Goal: Task Accomplishment & Management: Manage account settings

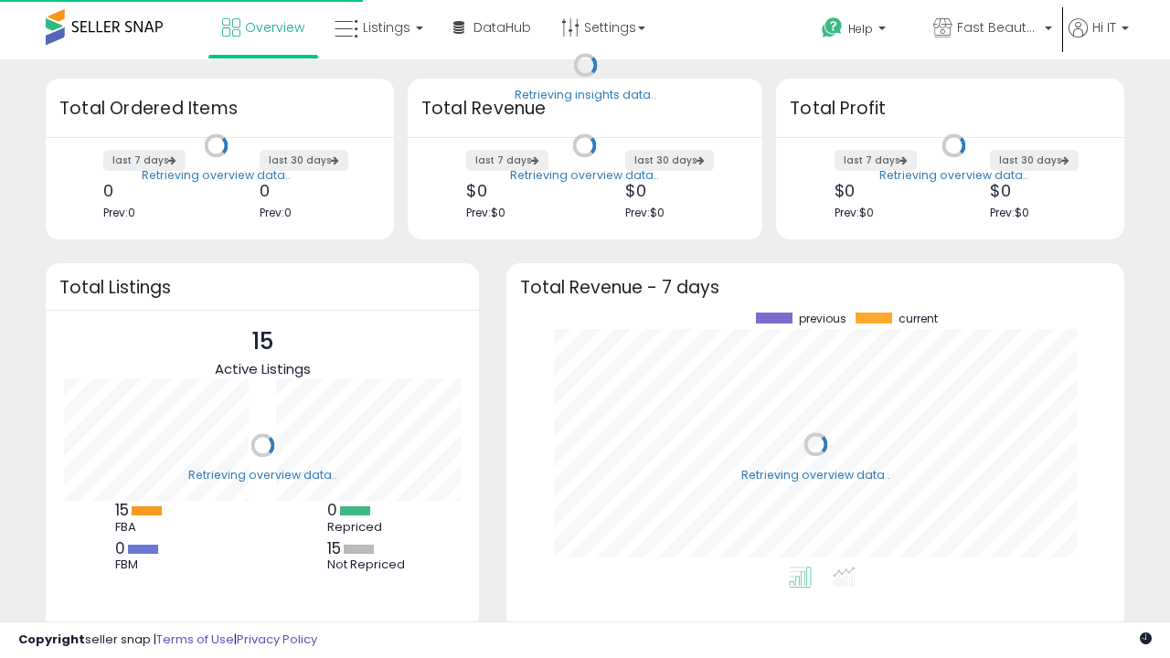
scroll to position [254, 581]
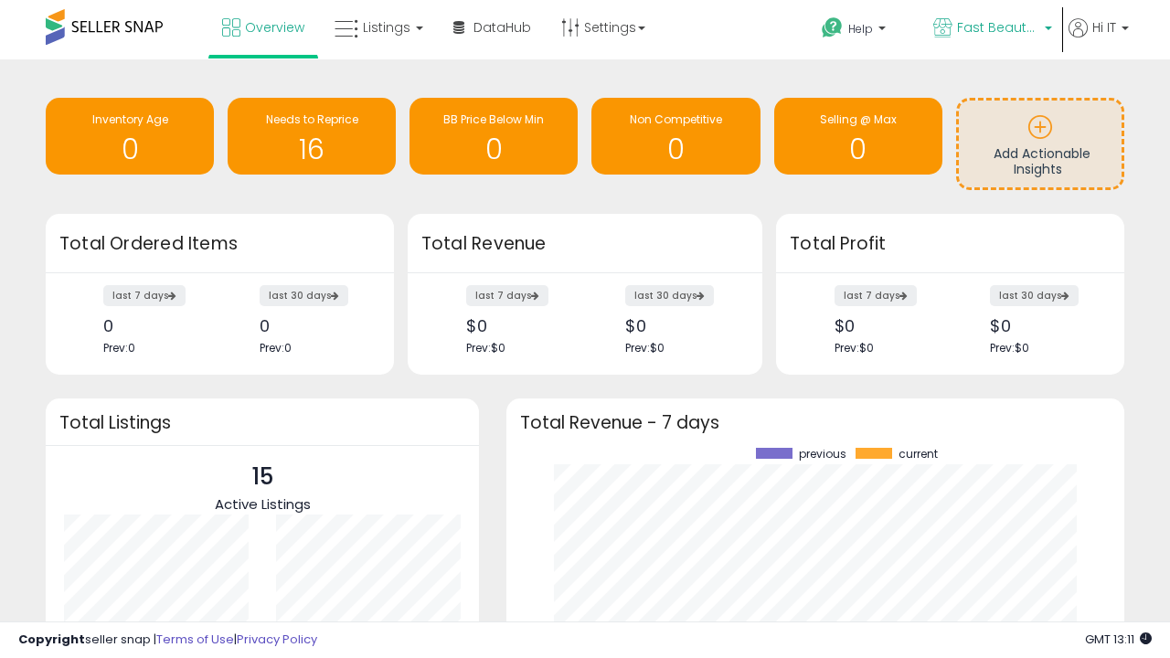
click at [991, 29] on span "Fast Beauty ([GEOGRAPHIC_DATA])" at bounding box center [998, 27] width 82 height 18
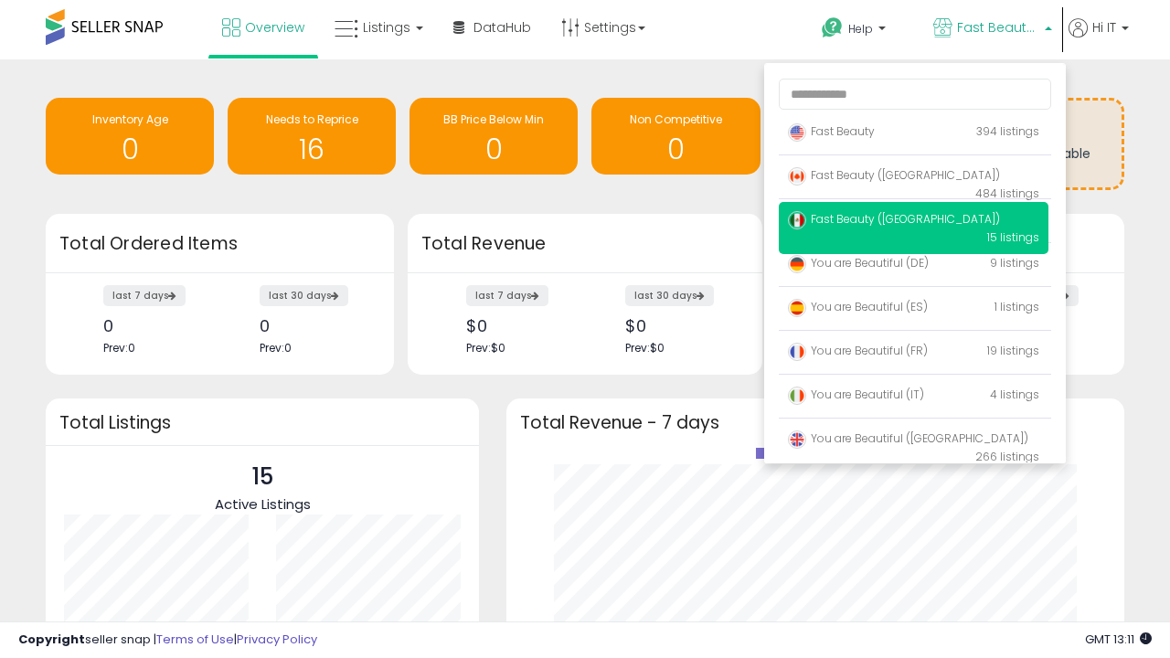
click at [913, 222] on span "Fast Beauty ([GEOGRAPHIC_DATA])" at bounding box center [894, 219] width 212 height 16
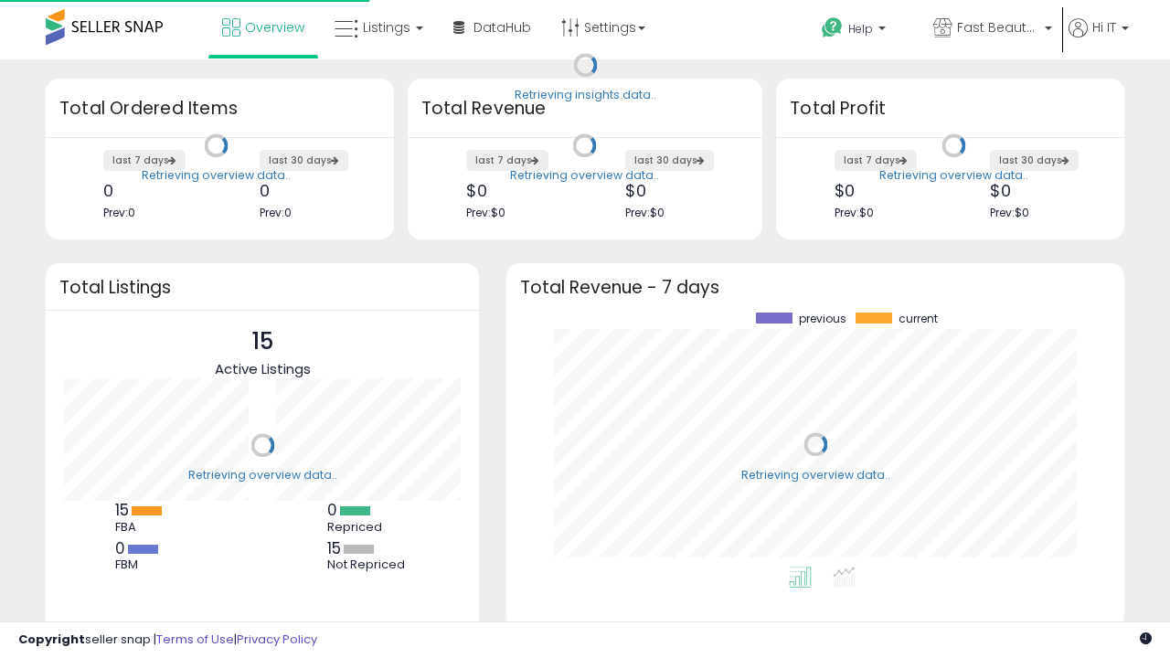
scroll to position [254, 581]
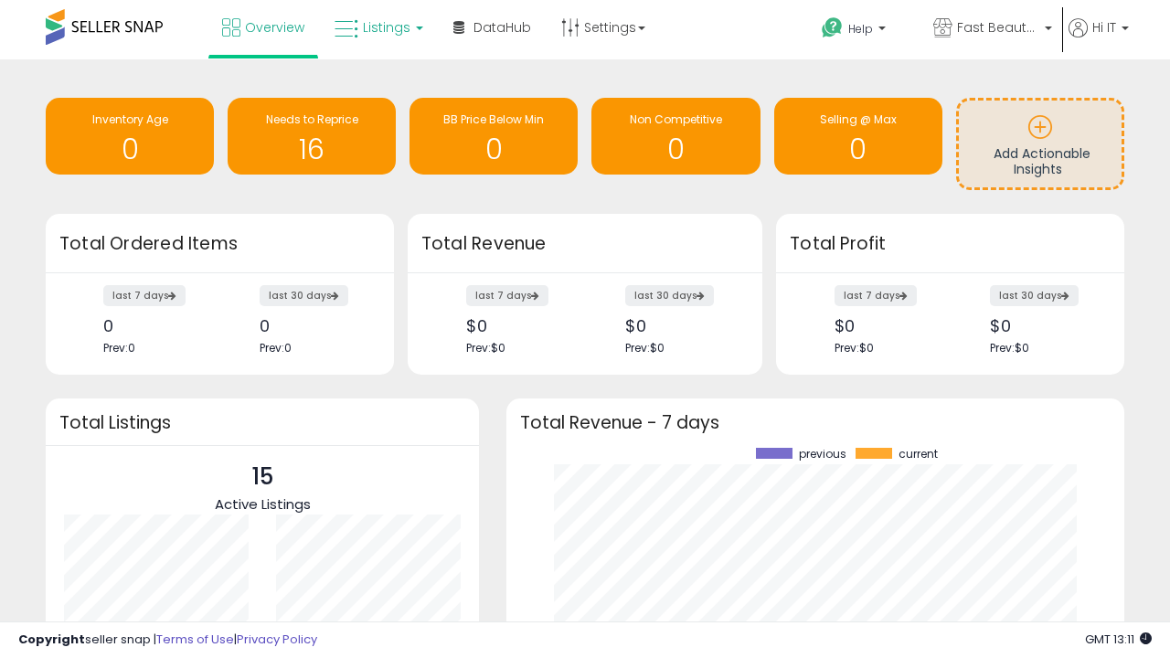
click at [377, 27] on span "Listings" at bounding box center [387, 27] width 48 height 18
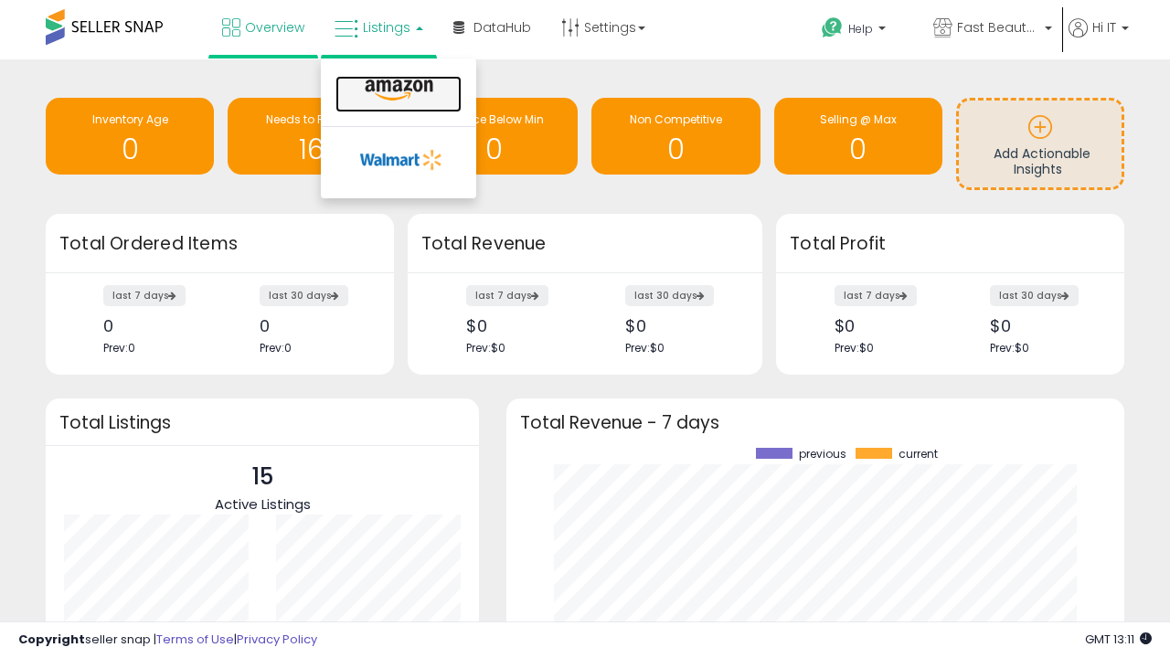
click at [397, 90] on icon at bounding box center [399, 91] width 80 height 24
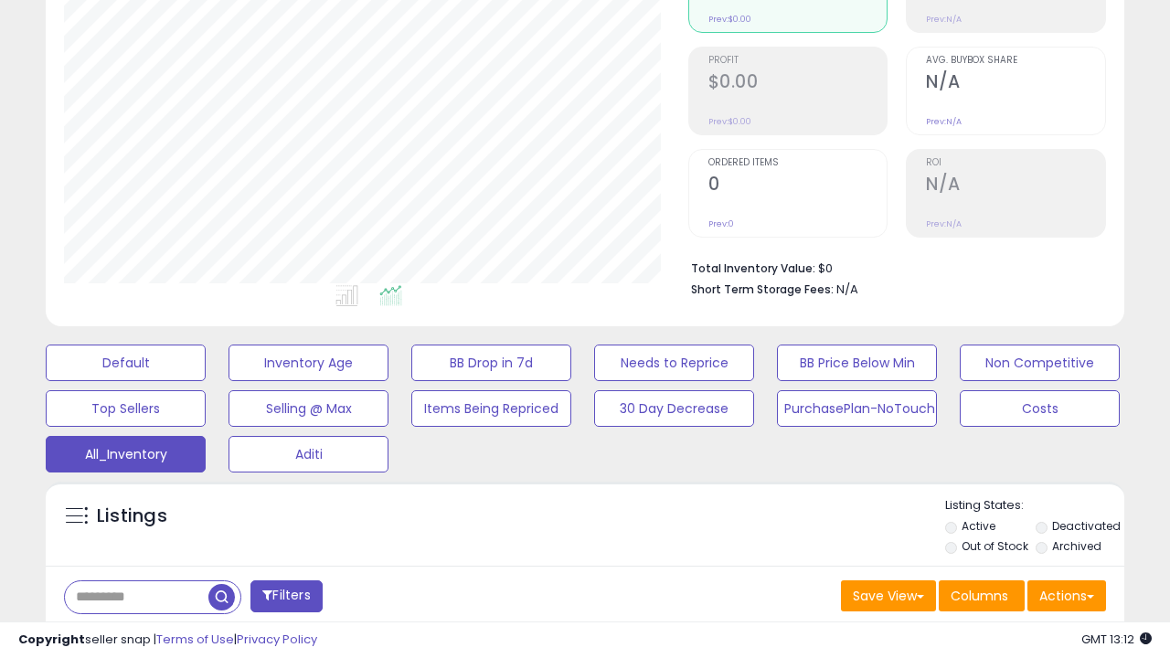
click at [130, 635] on span "Last 30 Days" at bounding box center [133, 644] width 80 height 18
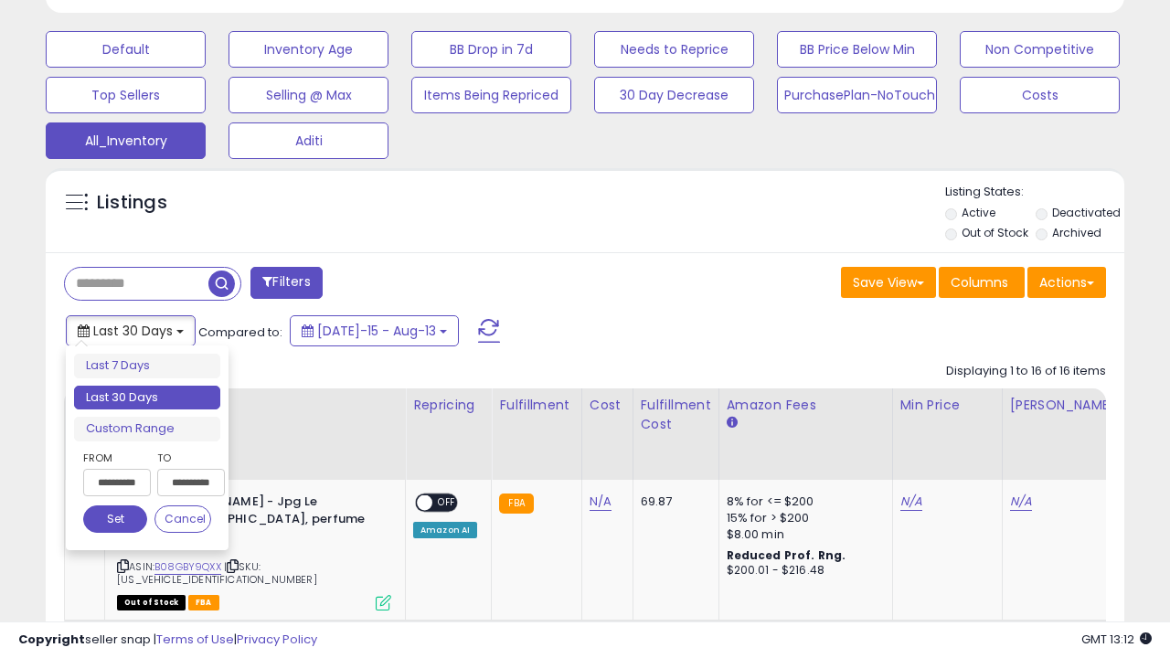
scroll to position [375, 623]
click at [147, 398] on li "Last 30 Days" at bounding box center [147, 398] width 146 height 25
